Goal: Information Seeking & Learning: Learn about a topic

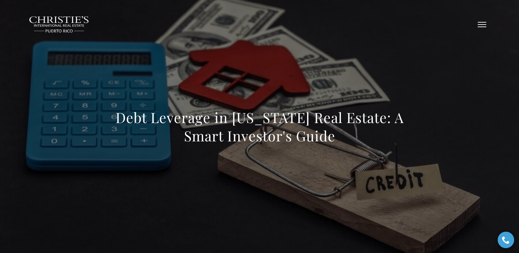
click at [478, 23] on button "button" at bounding box center [481, 24] width 17 height 19
click at [332, 55] on div "Debt Leverage in Puerto Rico Real Estate: A Smart Investor's Guide" at bounding box center [259, 131] width 458 height 196
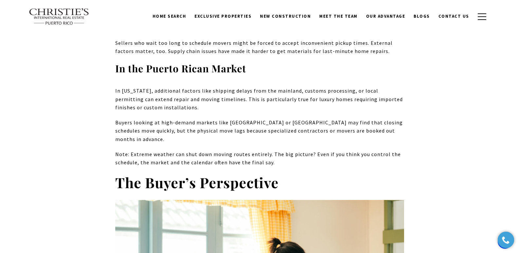
scroll to position [922, 0]
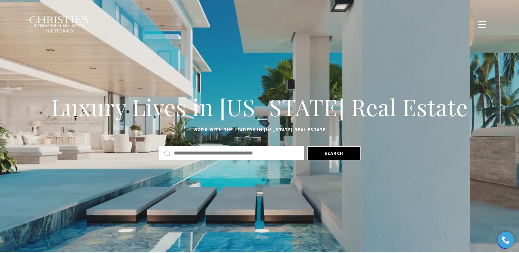
click at [427, 23] on span "Blogs" at bounding box center [421, 24] width 16 height 6
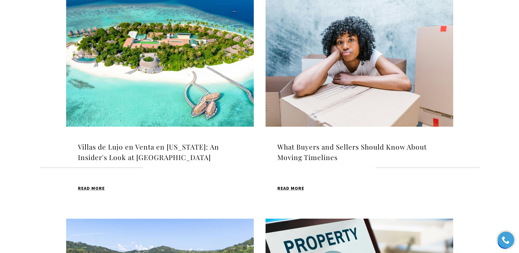
click at [136, 150] on h4 "Villas de Lujo en Venta en [US_STATE]: An Insider's Look at [GEOGRAPHIC_DATA]" at bounding box center [160, 152] width 164 height 21
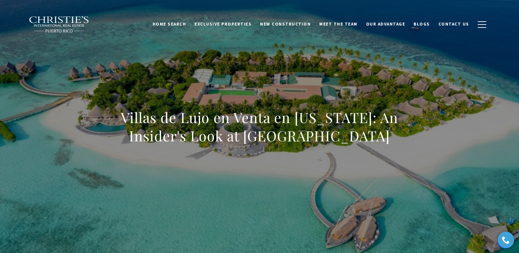
drag, startPoint x: 116, startPoint y: 117, endPoint x: 412, endPoint y: 145, distance: 296.5
click at [412, 145] on div "Villas de Lujo en Venta en [US_STATE]: An Insider's Look at [GEOGRAPHIC_DATA]" at bounding box center [259, 131] width 458 height 196
copy h1 "Villas de Lujo en Venta en [US_STATE]: An Insider's Look at [GEOGRAPHIC_DATA]"
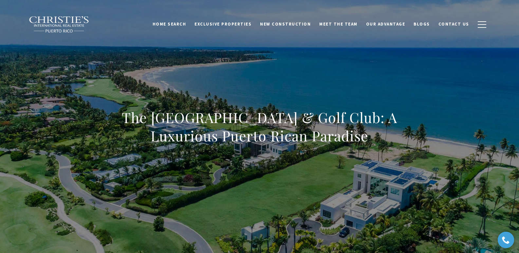
drag, startPoint x: 127, startPoint y: 116, endPoint x: 403, endPoint y: 136, distance: 277.2
click at [403, 136] on h1 "The St. Regis Bahia Beach Resort & Golf Club: A Luxurious Puerto Rican Paradise" at bounding box center [259, 126] width 289 height 37
copy h1 "The St. Regis Bahia Beach Resort & Golf Club: A Luxurious Puerto Rican Paradise"
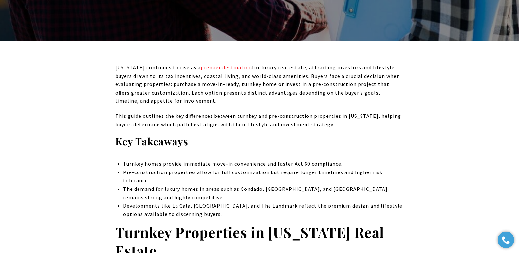
scroll to position [885, 0]
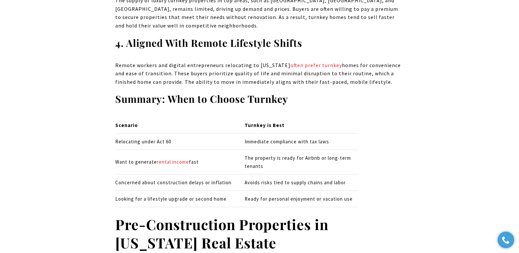
click at [154, 70] on p "Remote workers and digital entrepreneurs relocating to Puerto Rico often prefer…" at bounding box center [259, 73] width 289 height 25
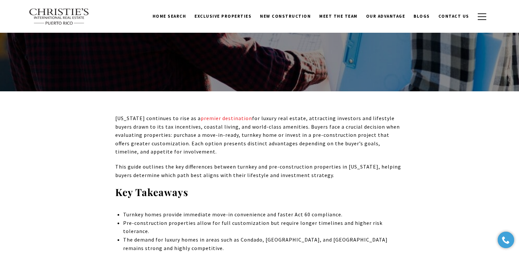
scroll to position [2198, 0]
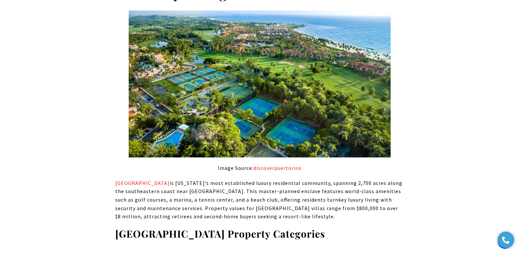
scroll to position [1107, 0]
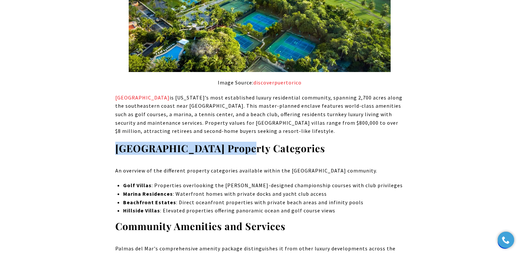
drag, startPoint x: 117, startPoint y: 129, endPoint x: 234, endPoint y: 136, distance: 116.7
click at [234, 142] on strong "Palmas del Mar Property Categories" at bounding box center [220, 148] width 210 height 13
copy strong "Palmas del Mar Property"
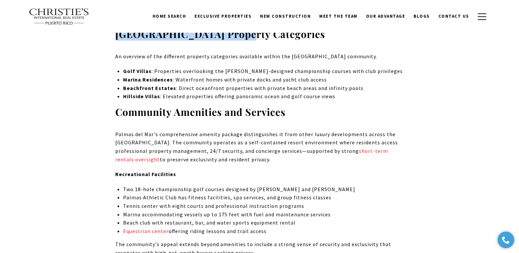
scroll to position [1228, 0]
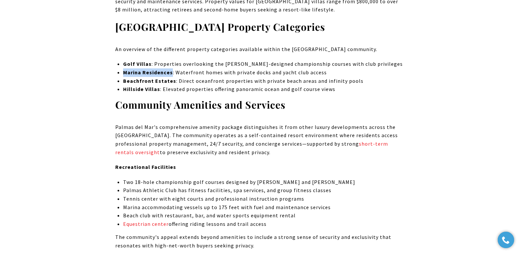
drag, startPoint x: 124, startPoint y: 55, endPoint x: 170, endPoint y: 57, distance: 46.5
click at [170, 69] on strong "Marina Residences" at bounding box center [148, 72] width 50 height 7
copy strong "Marina Residences"
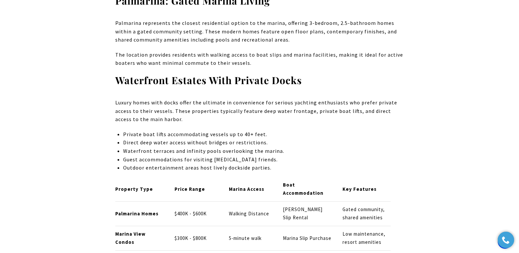
scroll to position [1239, 0]
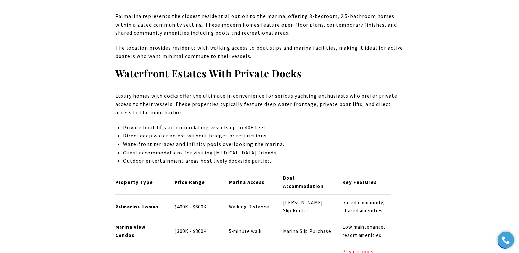
click at [180, 92] on p "Luxury homes with docks offer the ultimate in convenience for serious yachting …" at bounding box center [259, 104] width 289 height 25
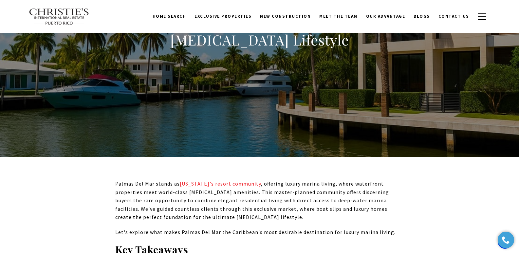
scroll to position [0, 0]
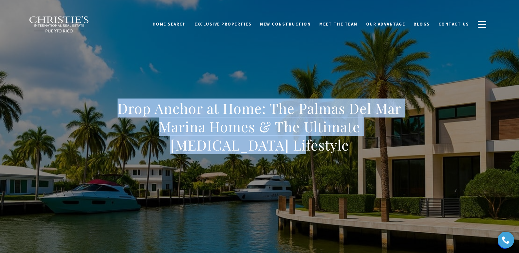
drag, startPoint x: 120, startPoint y: 105, endPoint x: 339, endPoint y: 143, distance: 222.7
click at [339, 143] on h1 "Drop Anchor at Home: The Palmas Del Mar Marina Homes & The Ultimate [MEDICAL_DA…" at bounding box center [259, 126] width 289 height 55
copy h1 "Drop Anchor at Home: The Palmas Del Mar Marina Homes & The Ultimate [MEDICAL_DA…"
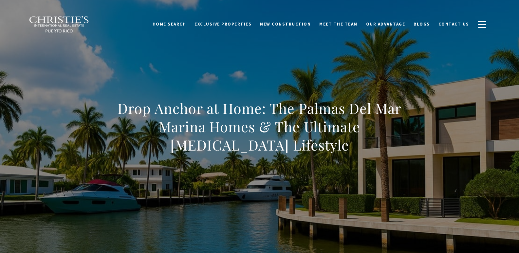
click at [222, 69] on div "Drop Anchor at Home: The Palmas Del Mar Marina Homes & The Ultimate [MEDICAL_DA…" at bounding box center [259, 131] width 458 height 196
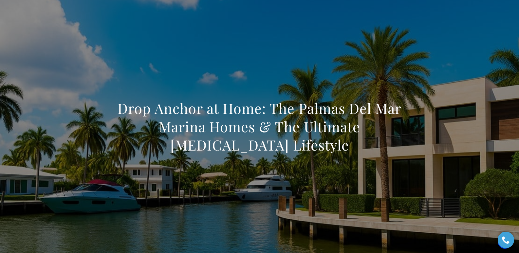
scroll to position [1016, 0]
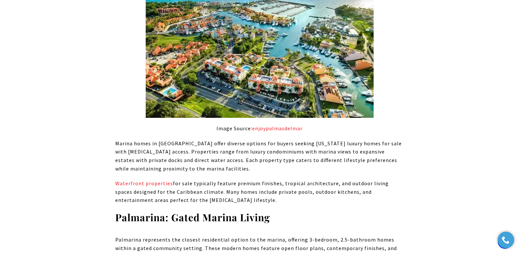
drag, startPoint x: 208, startPoint y: 140, endPoint x: 184, endPoint y: 137, distance: 23.7
click at [207, 140] on p "Marina homes in [GEOGRAPHIC_DATA] offer diverse options for buyers seeking [US_…" at bounding box center [259, 155] width 289 height 33
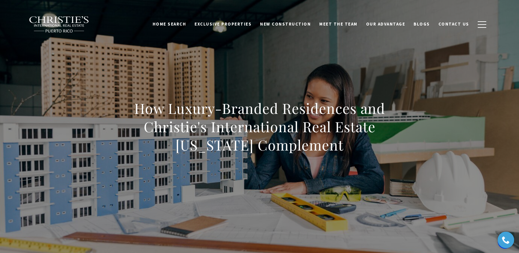
click at [320, 57] on div "How Luxury-Branded Residences and Christie's International Real Estate Puerto R…" at bounding box center [259, 131] width 458 height 196
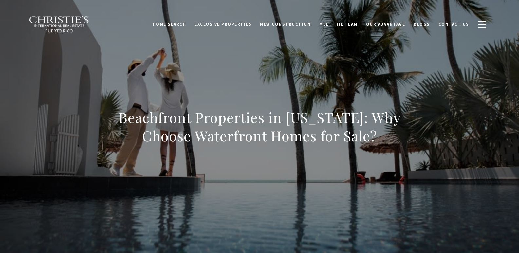
click at [267, 74] on div "Beachfront Properties in [US_STATE]: Why Choose Waterfront Homes for Sale?" at bounding box center [259, 131] width 458 height 196
drag, startPoint x: 109, startPoint y: 118, endPoint x: 448, endPoint y: 144, distance: 340.3
click at [448, 144] on div "Beachfront Properties in [US_STATE]: Why Choose Waterfront Homes for Sale?" at bounding box center [259, 131] width 458 height 196
copy h1 "Beachfront Properties in [US_STATE]: Why Choose Waterfront Homes for Sale?"
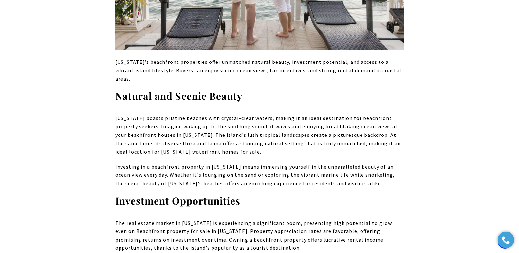
scroll to position [778, 0]
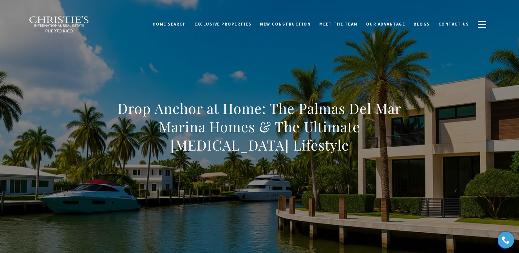
scroll to position [1016, 0]
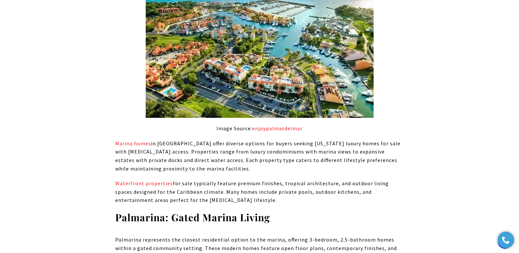
click at [207, 139] on p "Marina homes in [GEOGRAPHIC_DATA] offer diverse options for buyers seeking [US_…" at bounding box center [259, 155] width 289 height 33
